Goal: Navigation & Orientation: Find specific page/section

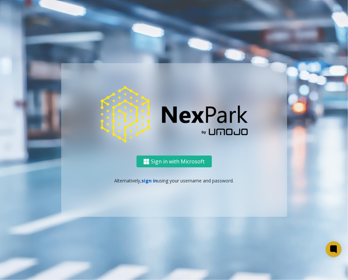
click at [152, 183] on link "sign in" at bounding box center [149, 180] width 16 height 6
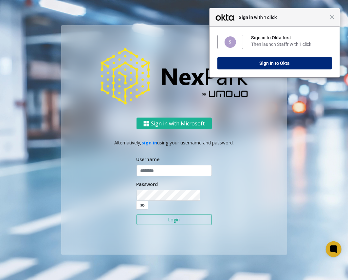
drag, startPoint x: 267, startPoint y: 70, endPoint x: 280, endPoint y: 60, distance: 16.8
click at [280, 60] on div "Sign in to Okta first Then launch Staffr with 1 click Sign In to Okta" at bounding box center [275, 52] width 130 height 50
click at [280, 60] on button "Sign In to Okta" at bounding box center [274, 63] width 115 height 12
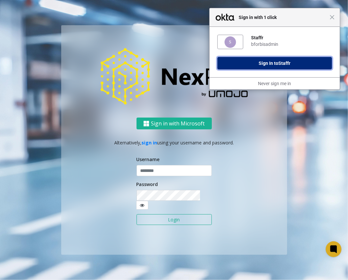
click at [263, 61] on button "Sign In to Staffr" at bounding box center [274, 63] width 115 height 12
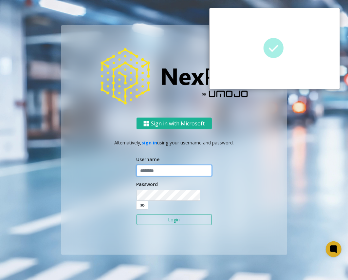
type input "**********"
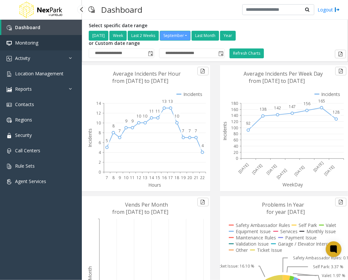
click at [47, 46] on link "Monitoring" at bounding box center [41, 42] width 82 height 15
